Goal: Task Accomplishment & Management: Complete application form

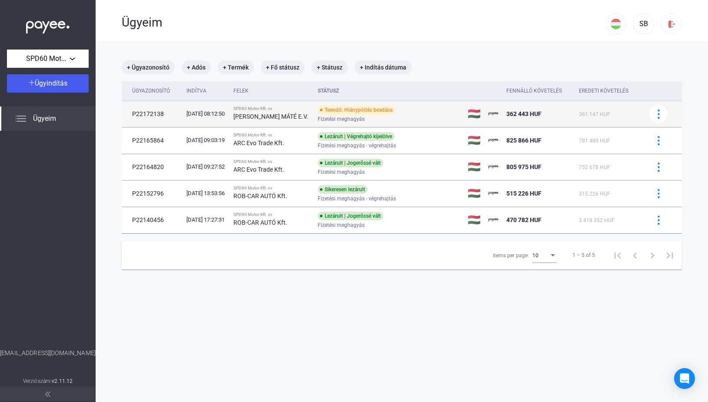
click at [246, 120] on strong "[PERSON_NAME] MÁTÉ E.V." at bounding box center [270, 116] width 75 height 7
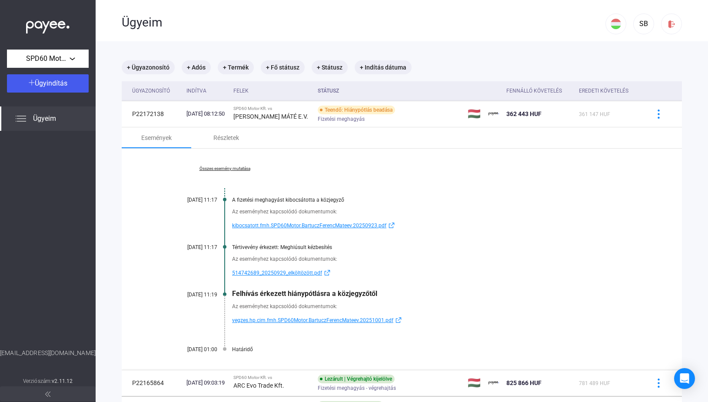
click at [282, 322] on span "vegzes.hp.cim.fmh.SPD60Motor.BartuczFerencMateev.20251001.pdf" at bounding box center [312, 320] width 161 height 10
click at [236, 349] on div "Határidő" at bounding box center [435, 349] width 406 height 6
drag, startPoint x: 256, startPoint y: 308, endPoint x: 322, endPoint y: 309, distance: 66.1
click at [322, 309] on div "Az eseményhez kapcsolódó dokumentumok:" at bounding box center [435, 306] width 406 height 9
click at [346, 309] on div "Az eseményhez kapcsolódó dokumentumok:" at bounding box center [435, 306] width 406 height 9
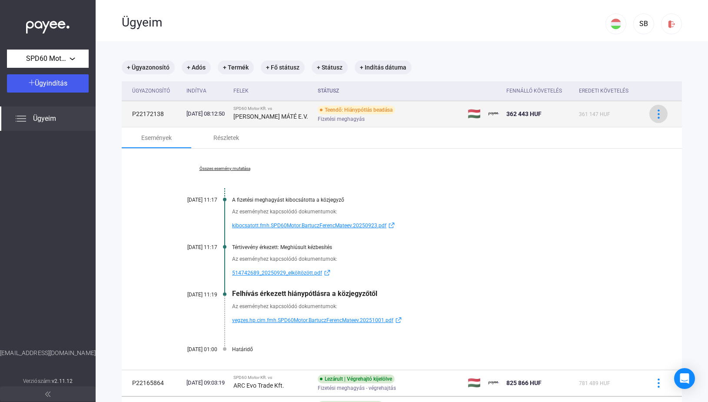
click at [654, 117] on img at bounding box center [658, 114] width 9 height 9
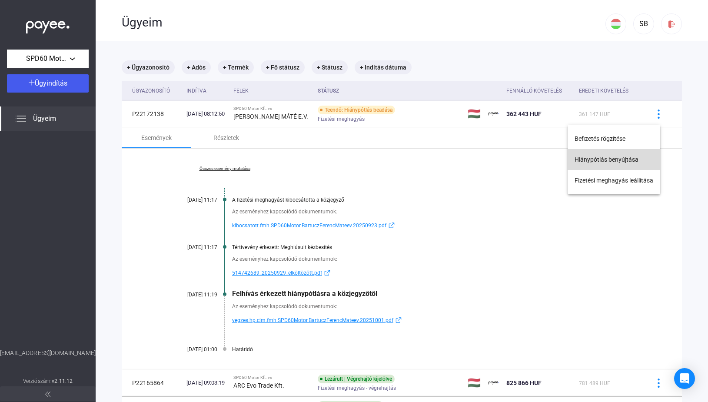
click at [598, 156] on button "Hiánypótlás benyújtása" at bounding box center [614, 159] width 93 height 21
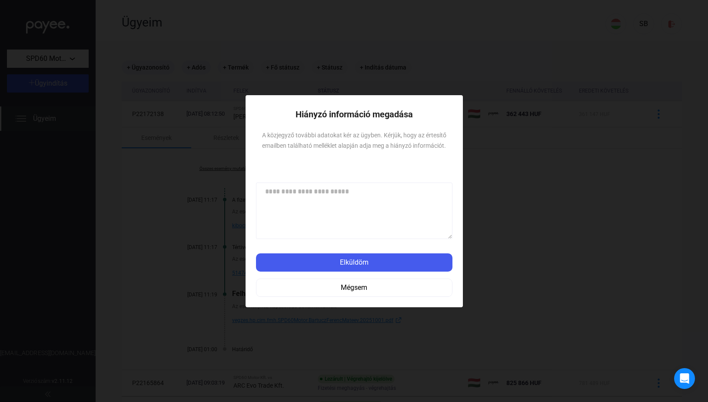
click at [296, 202] on textarea at bounding box center [354, 211] width 196 height 57
type textarea "*"
click at [406, 193] on textarea "**********" at bounding box center [354, 211] width 196 height 57
type textarea "**********"
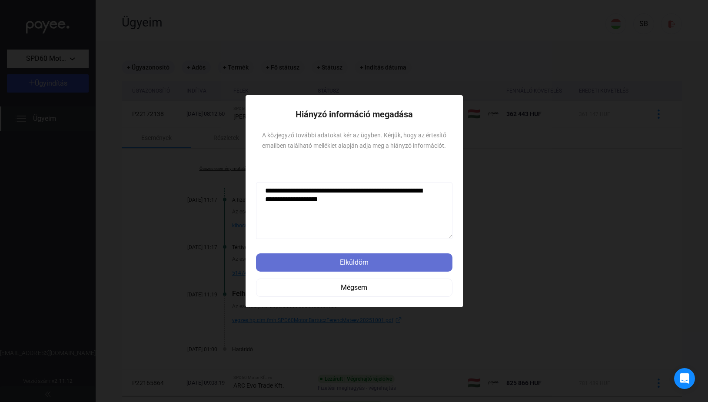
click at [373, 263] on div "Elküldöm" at bounding box center [354, 262] width 191 height 10
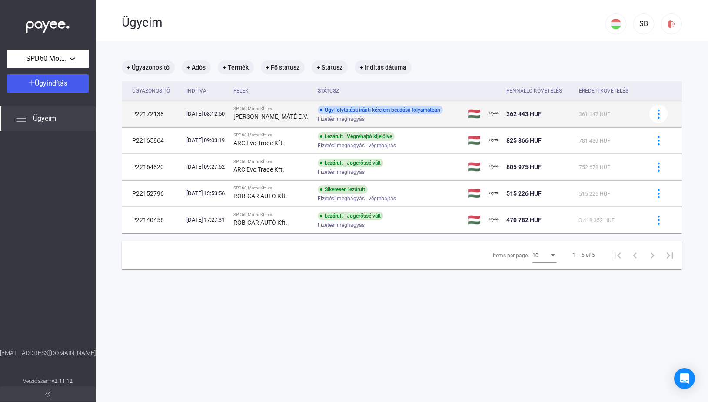
click at [179, 119] on td "P22172138" at bounding box center [152, 114] width 61 height 26
